Goal: Check status: Check status

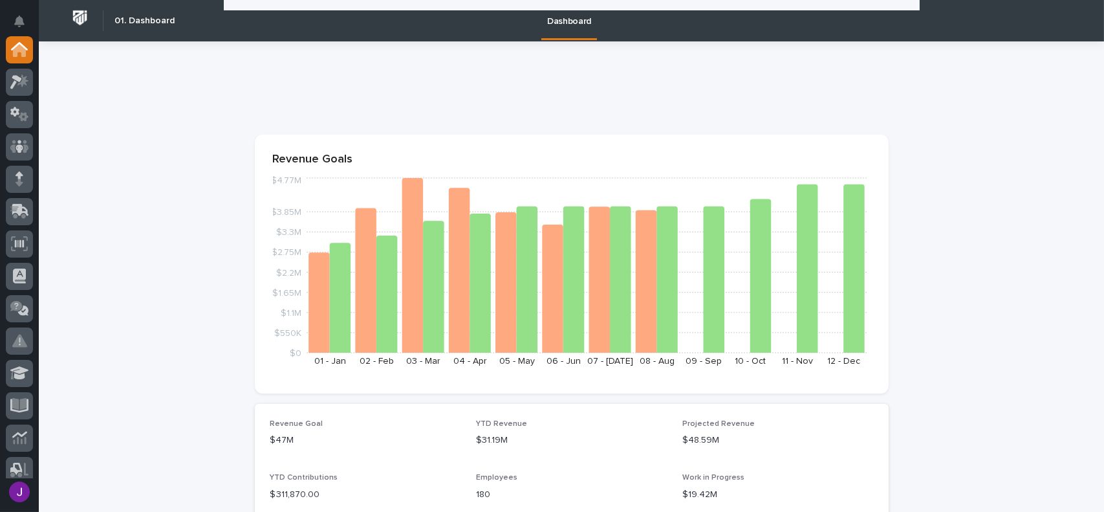
scroll to position [582, 0]
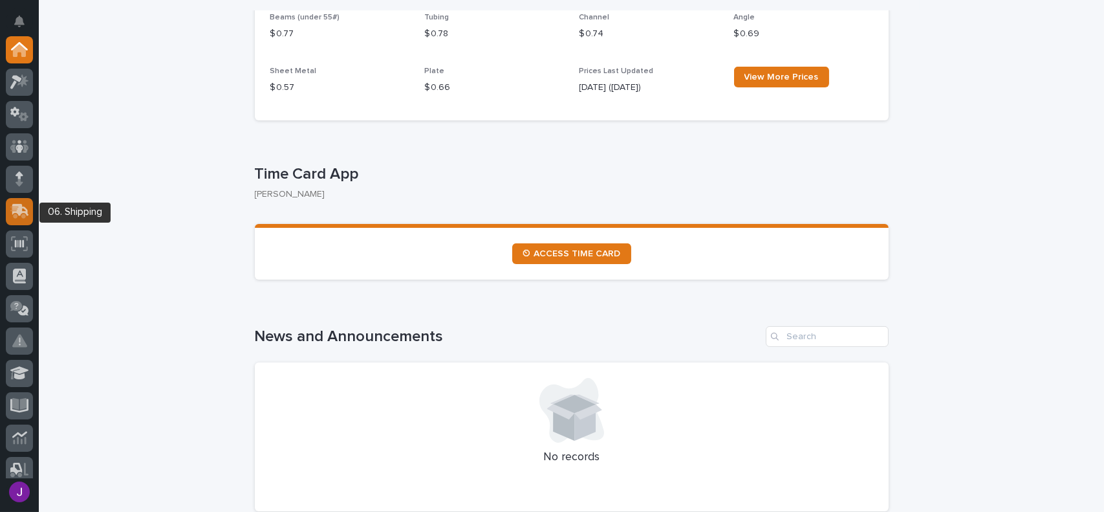
click at [27, 204] on icon at bounding box center [19, 211] width 19 height 15
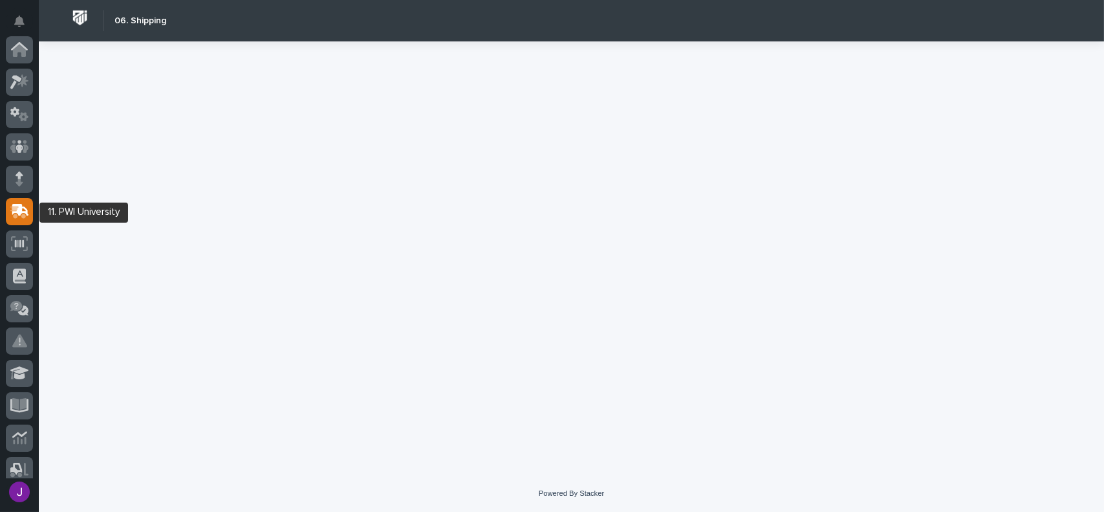
scroll to position [162, 0]
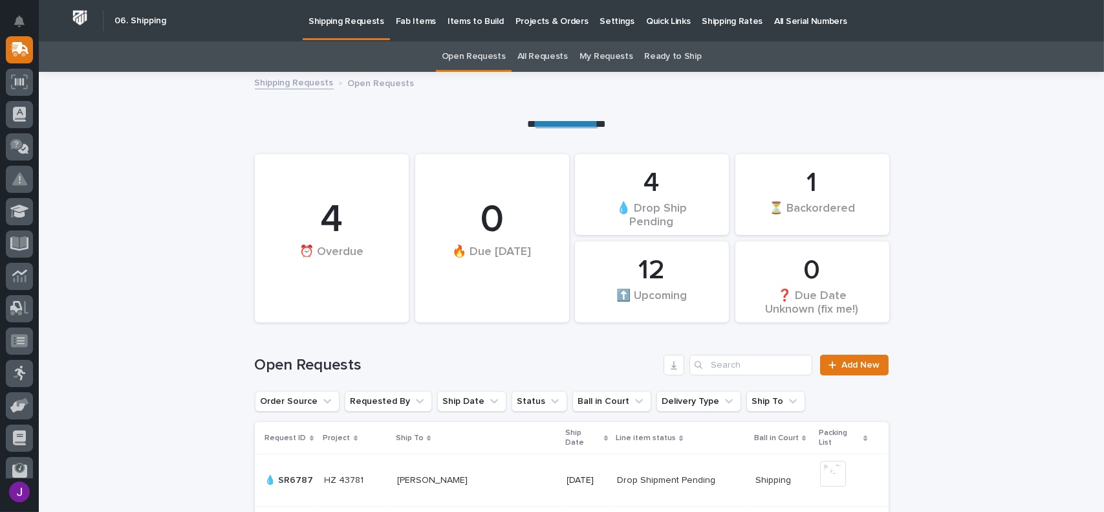
scroll to position [65, 0]
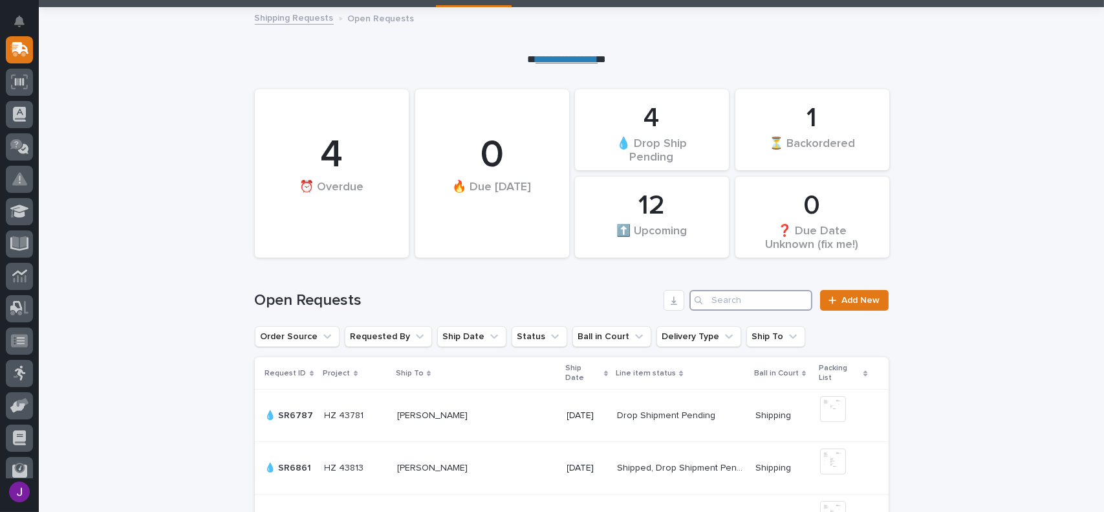
click at [730, 304] on input "Search" at bounding box center [751, 300] width 123 height 21
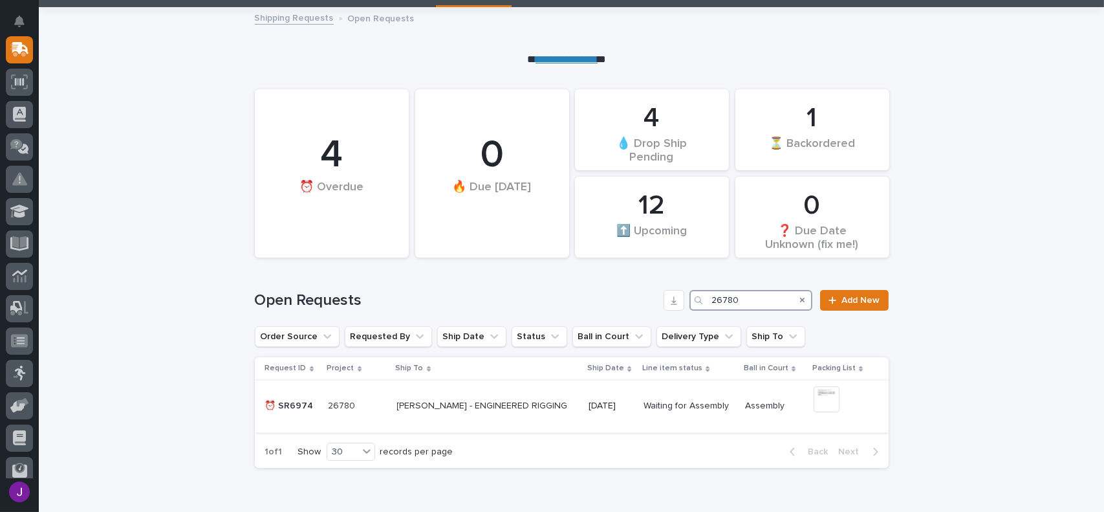
type input "26780"
click at [515, 410] on p "[PERSON_NAME] - ENGINEERED RIGGING" at bounding box center [483, 405] width 173 height 14
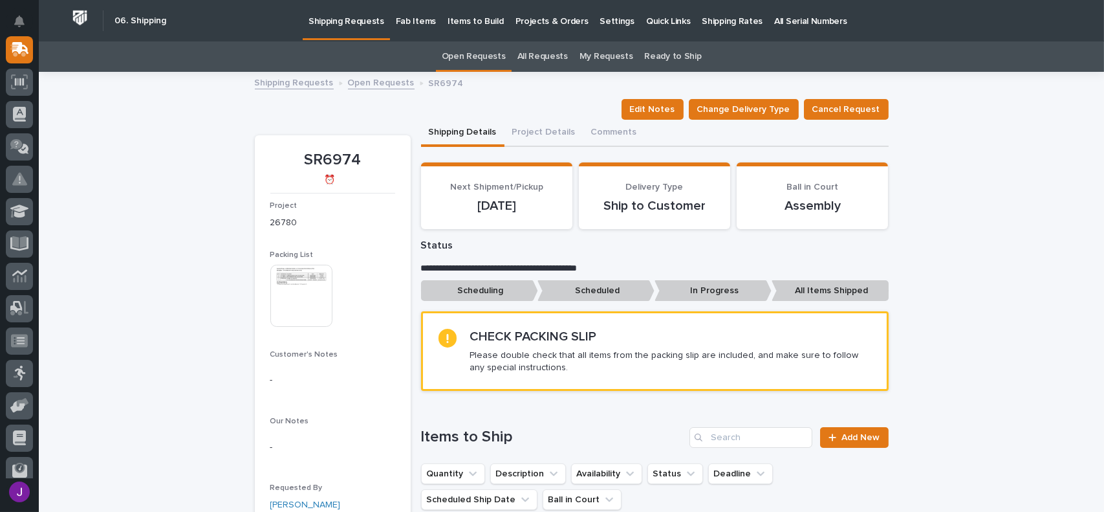
scroll to position [65, 0]
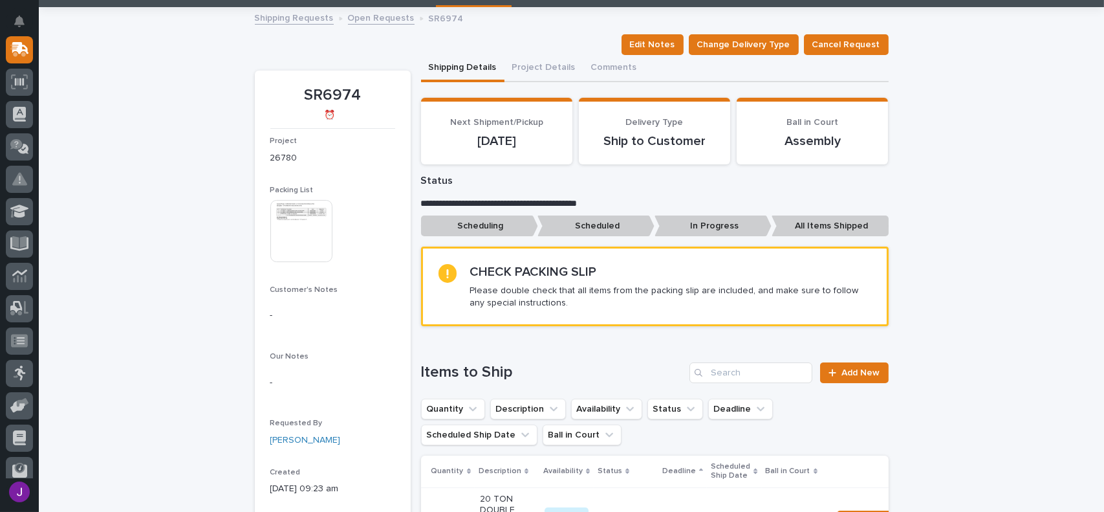
click at [297, 237] on img at bounding box center [301, 231] width 62 height 62
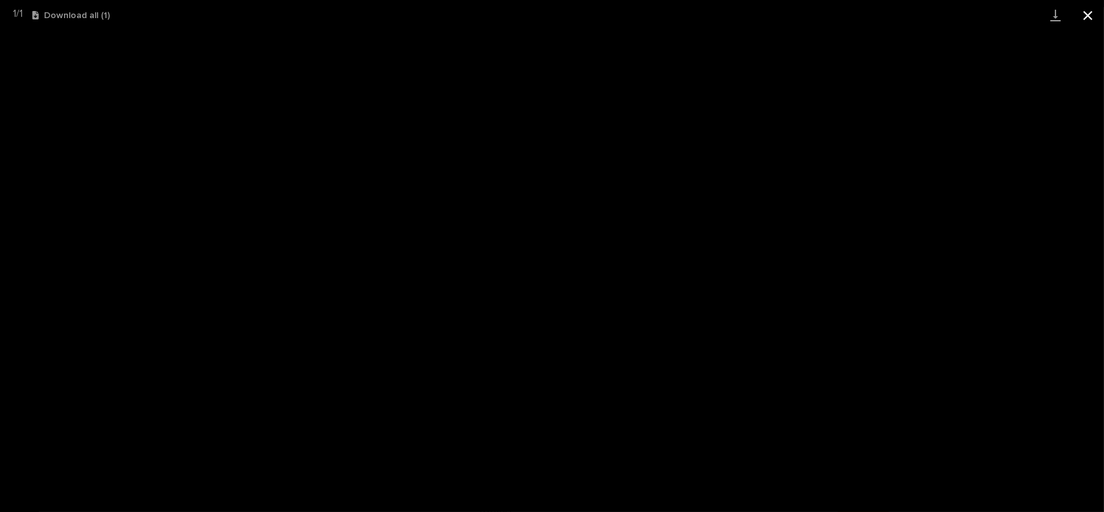
click at [1086, 19] on button "Close gallery" at bounding box center [1088, 15] width 32 height 30
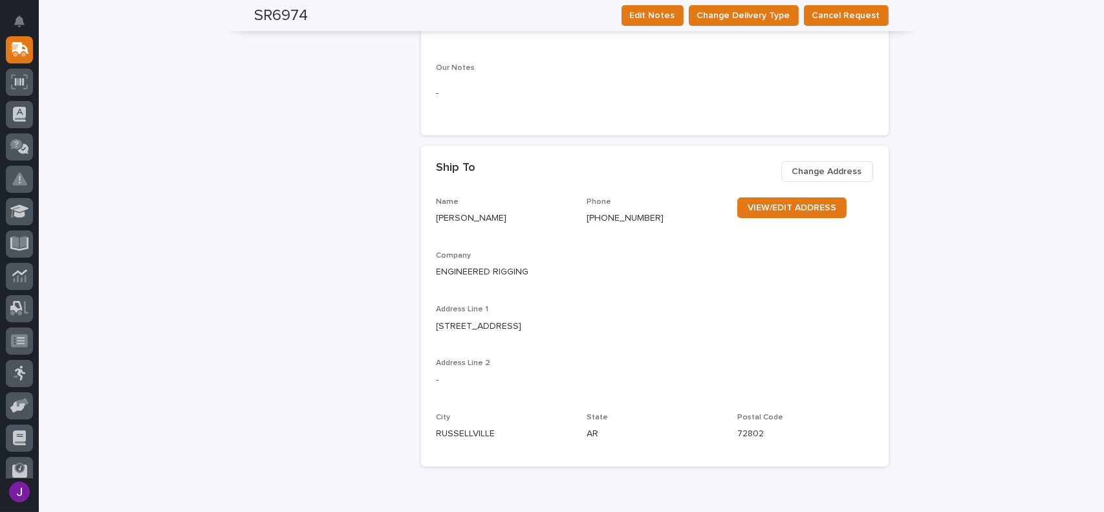
scroll to position [906, 0]
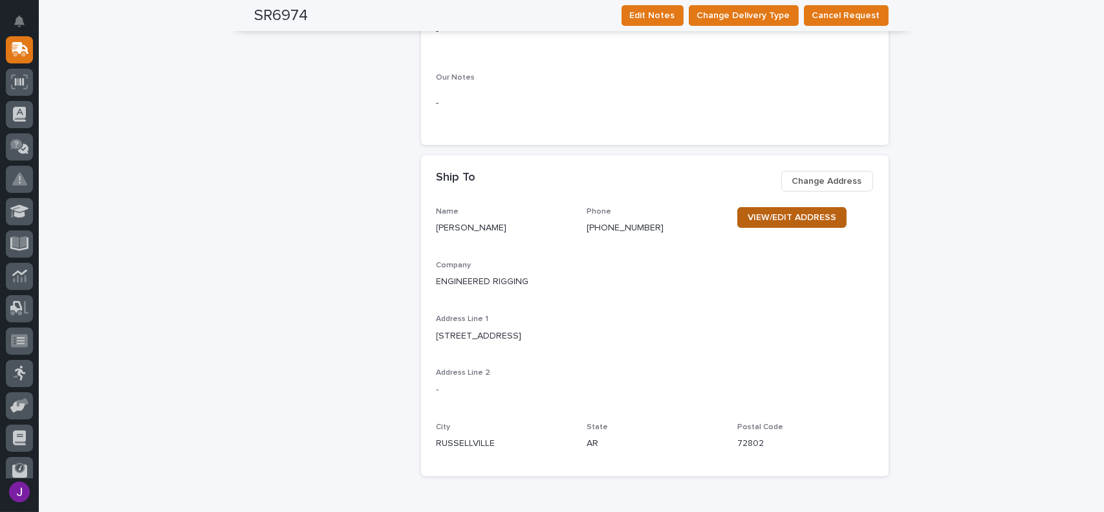
click at [797, 228] on link "VIEW/EDIT ADDRESS" at bounding box center [792, 217] width 109 height 21
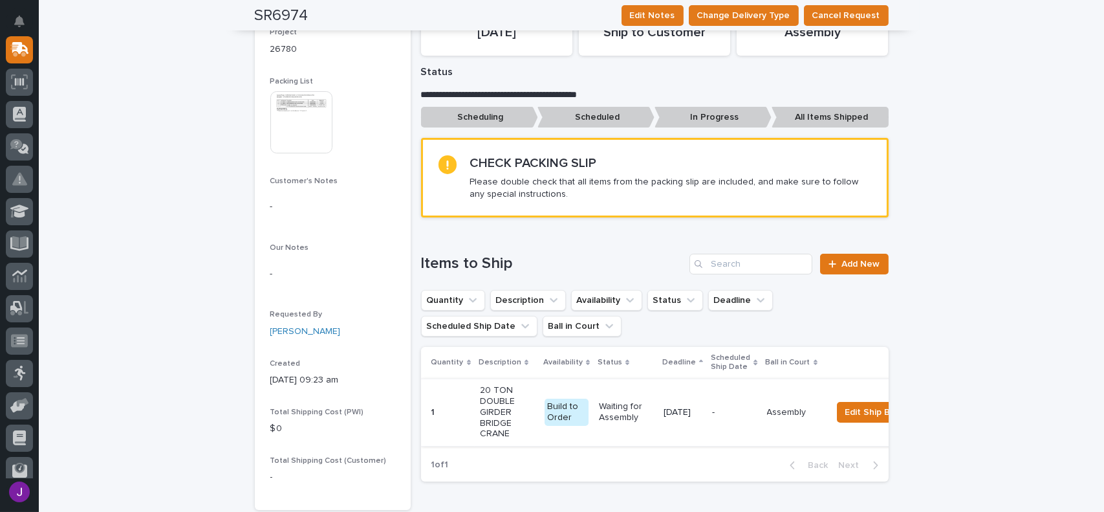
scroll to position [0, 0]
